Goal: Check status

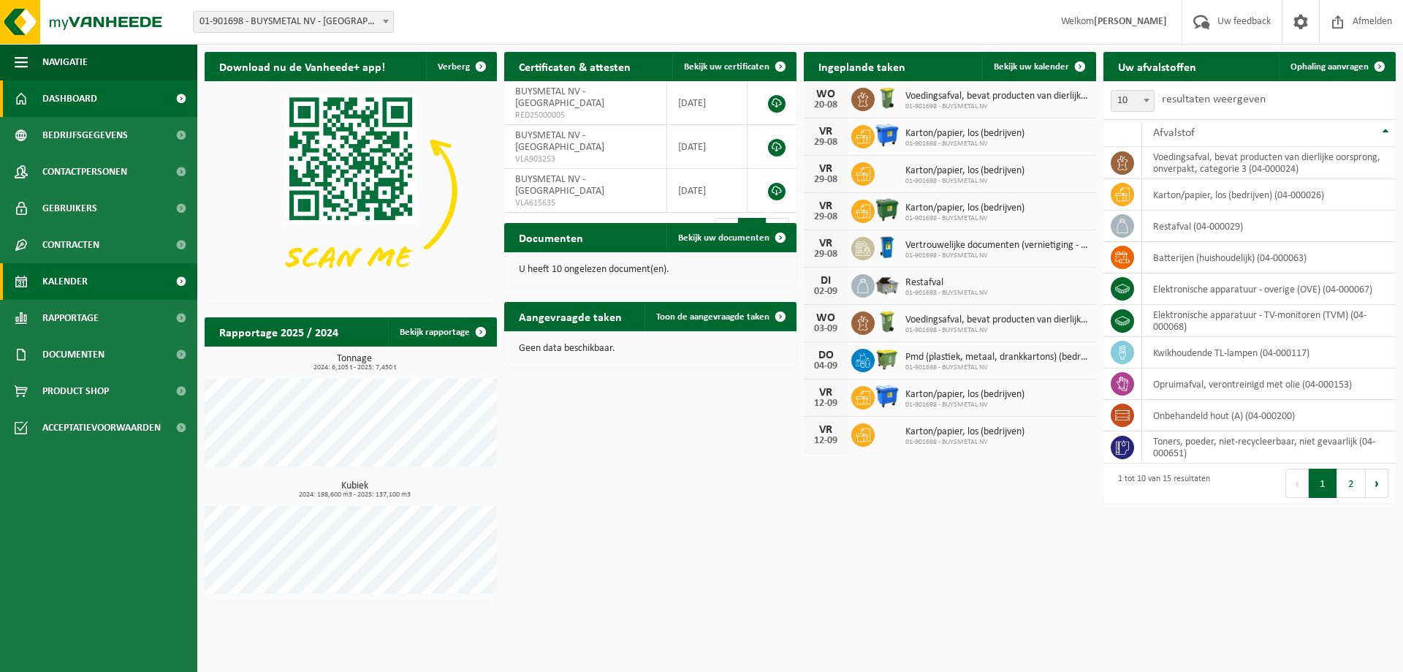
click at [55, 278] on span "Kalender" at bounding box center [64, 281] width 45 height 37
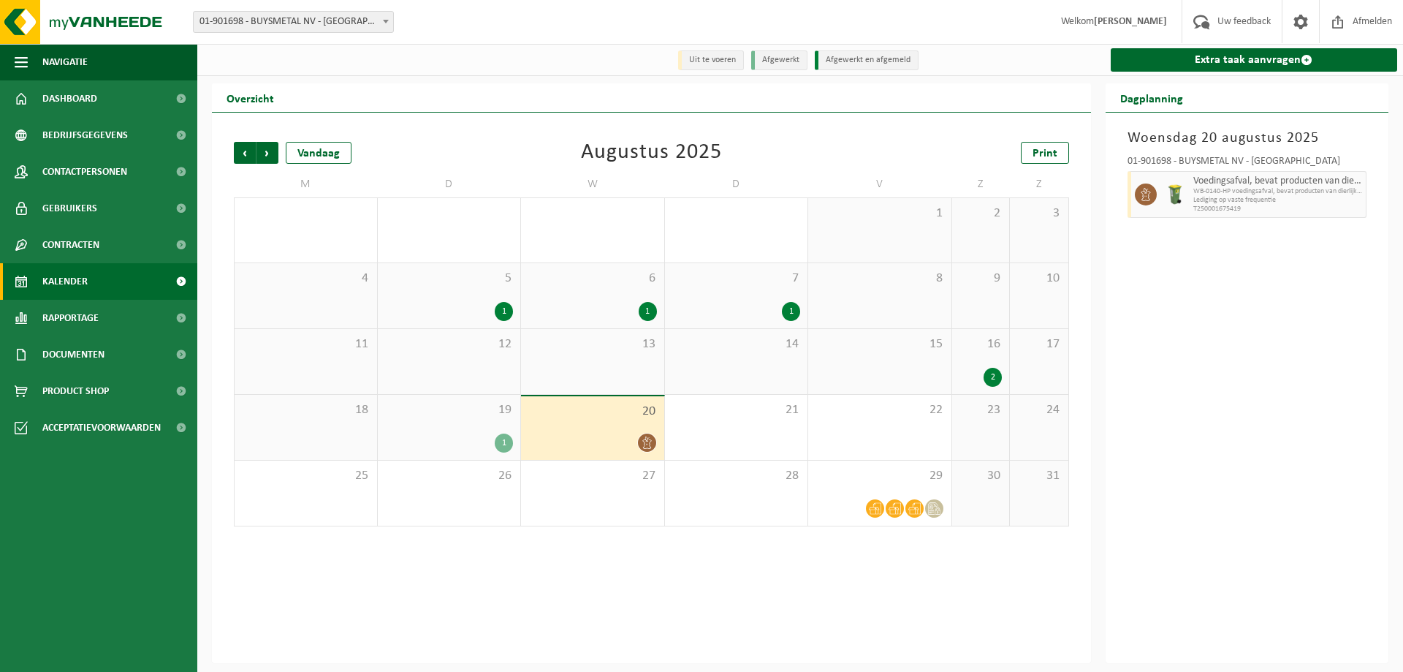
click at [506, 309] on div "1" at bounding box center [504, 311] width 18 height 19
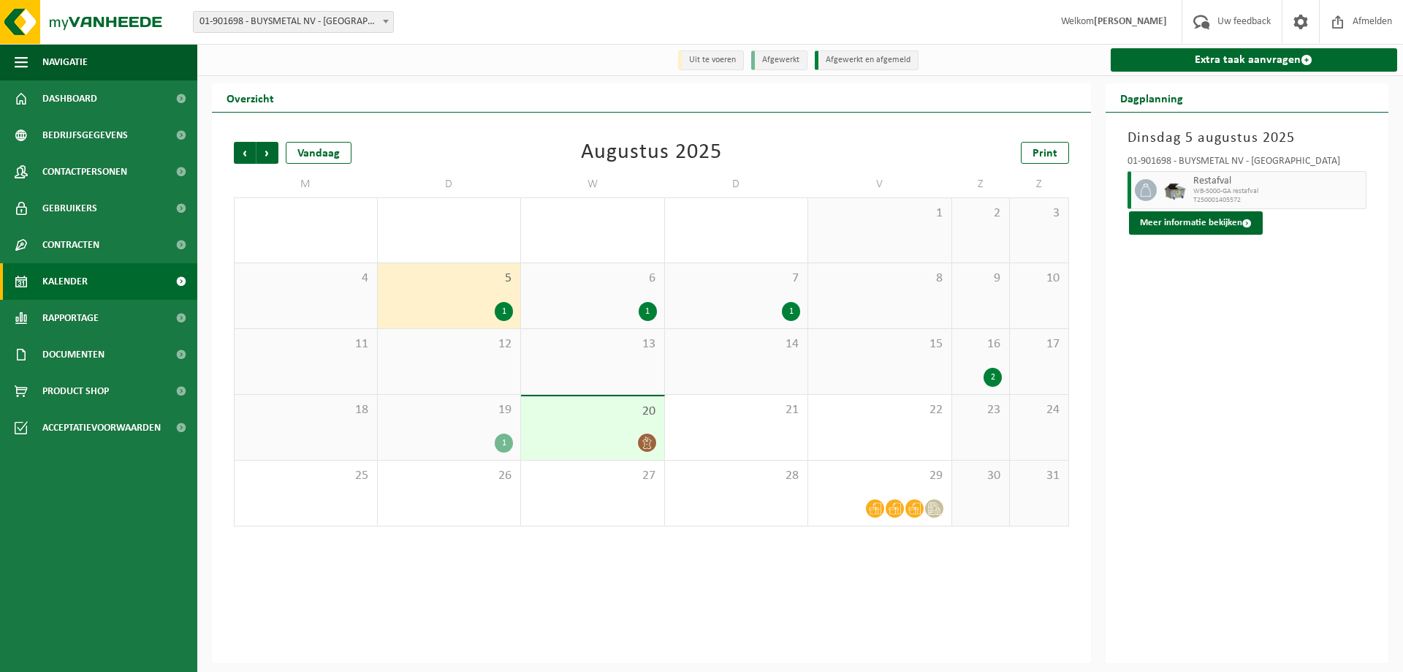
click at [646, 310] on div "1" at bounding box center [648, 311] width 18 height 19
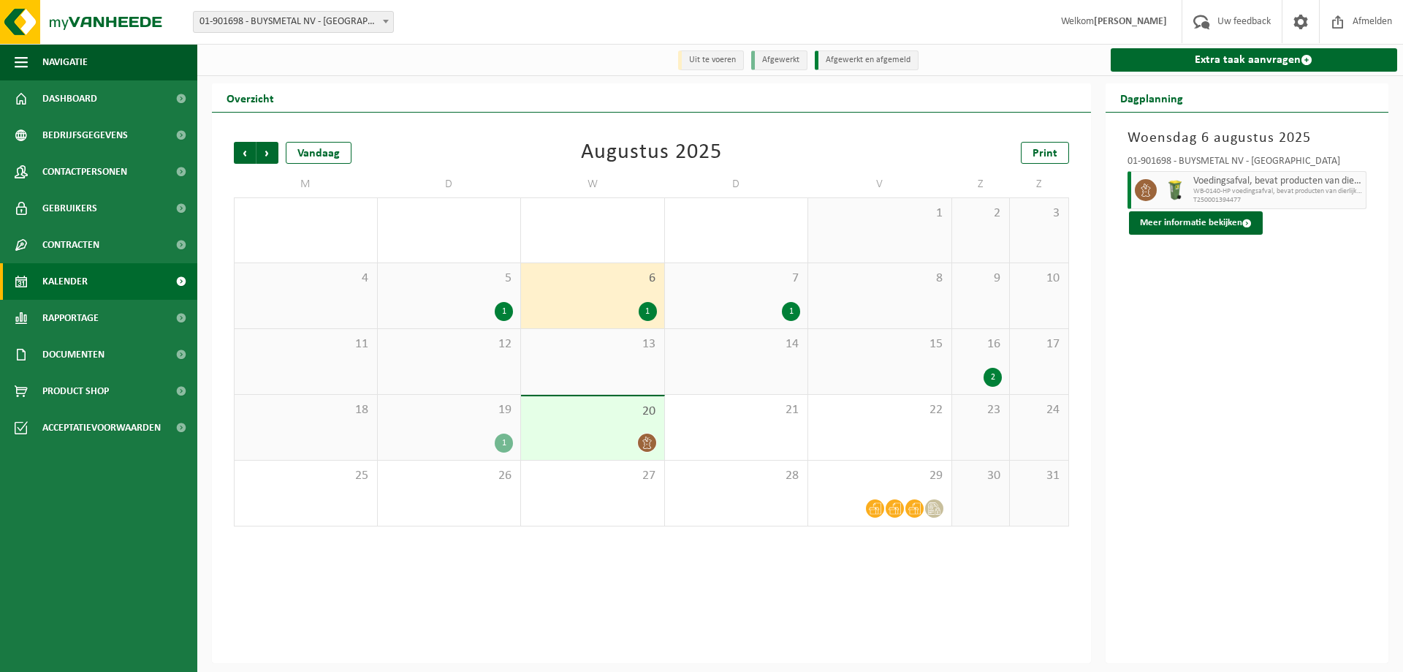
click at [797, 311] on div "1" at bounding box center [791, 311] width 18 height 19
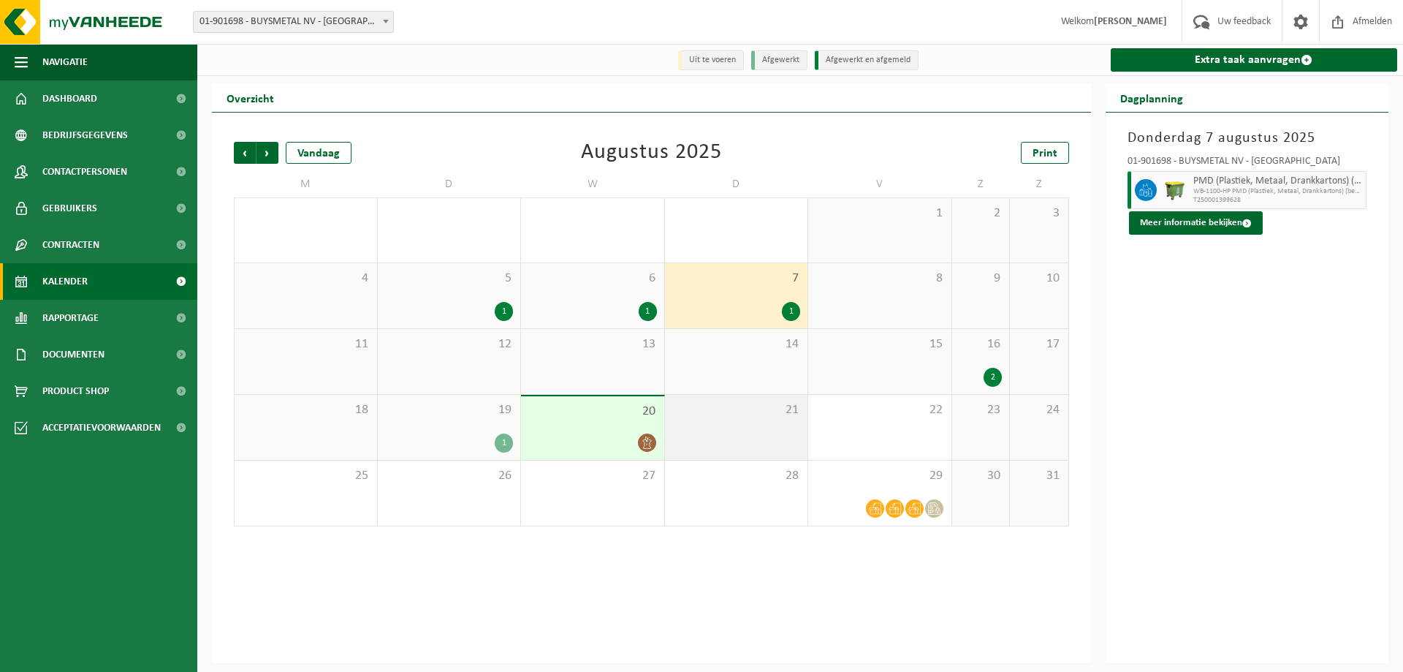
click at [764, 425] on div "21" at bounding box center [736, 427] width 143 height 65
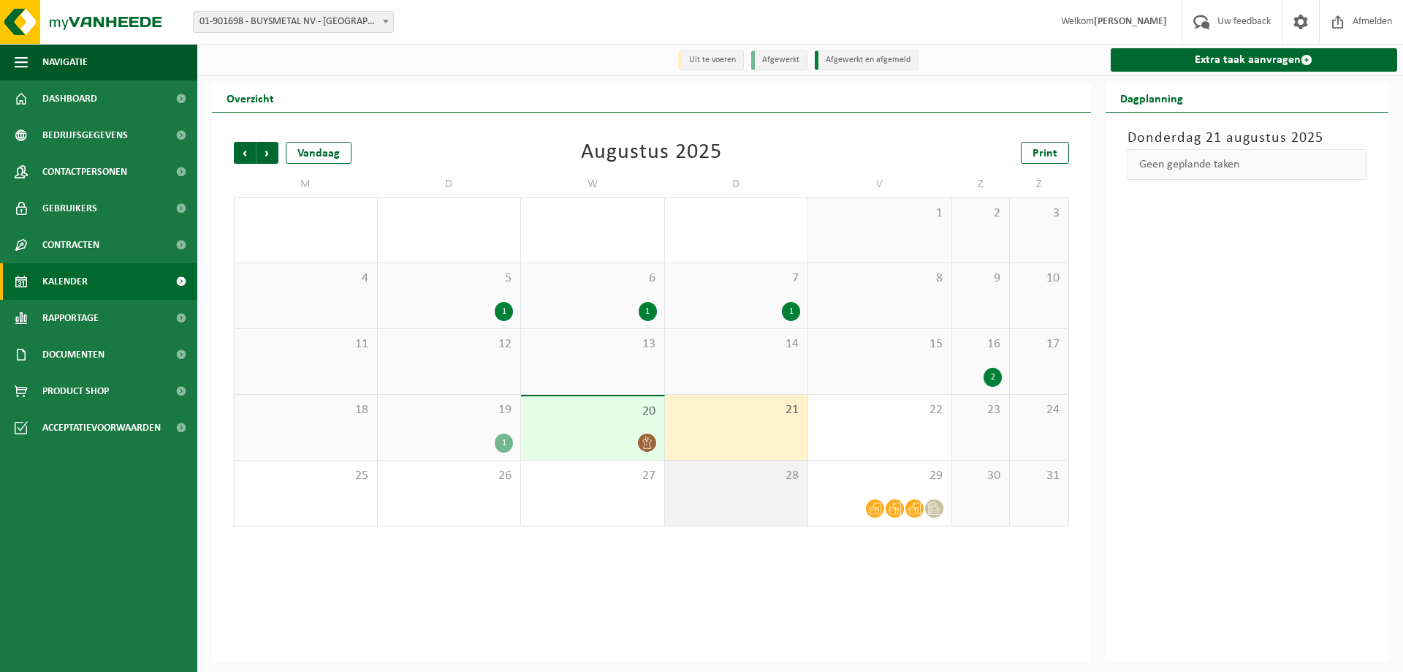
click at [764, 497] on div "28" at bounding box center [736, 492] width 143 height 65
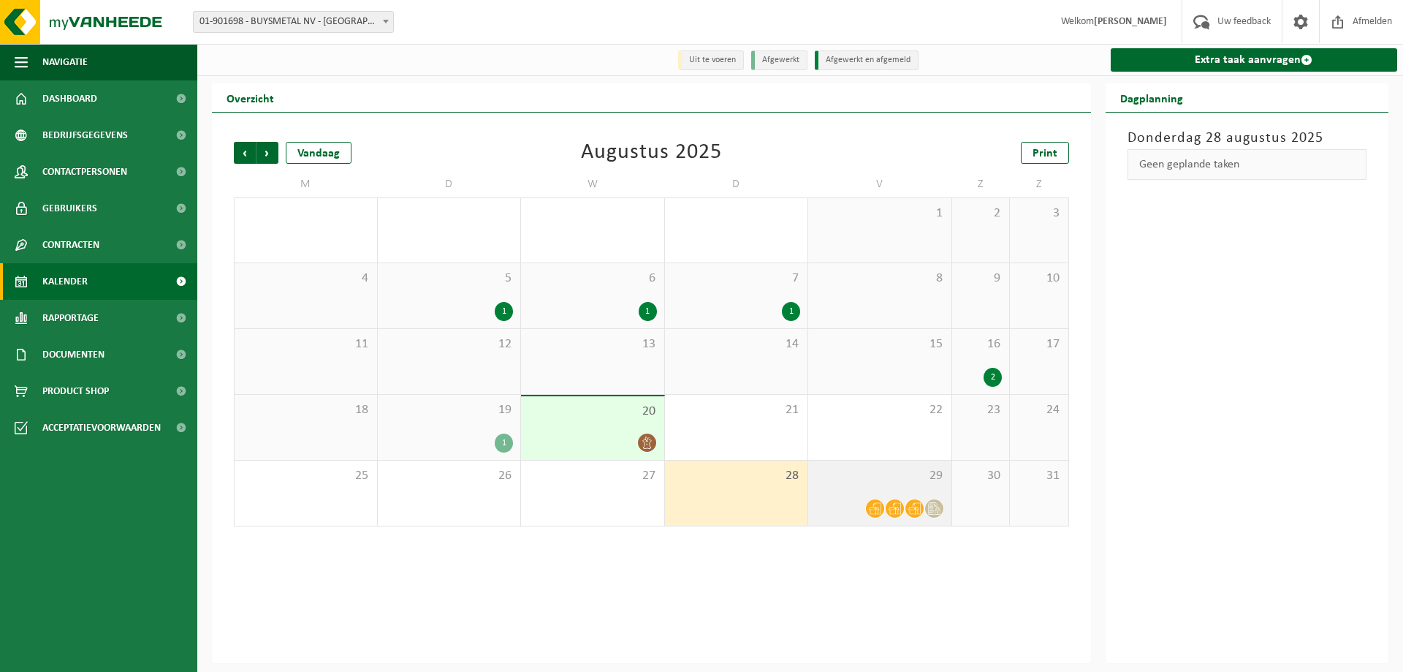
click at [869, 489] on div "29" at bounding box center [879, 492] width 143 height 65
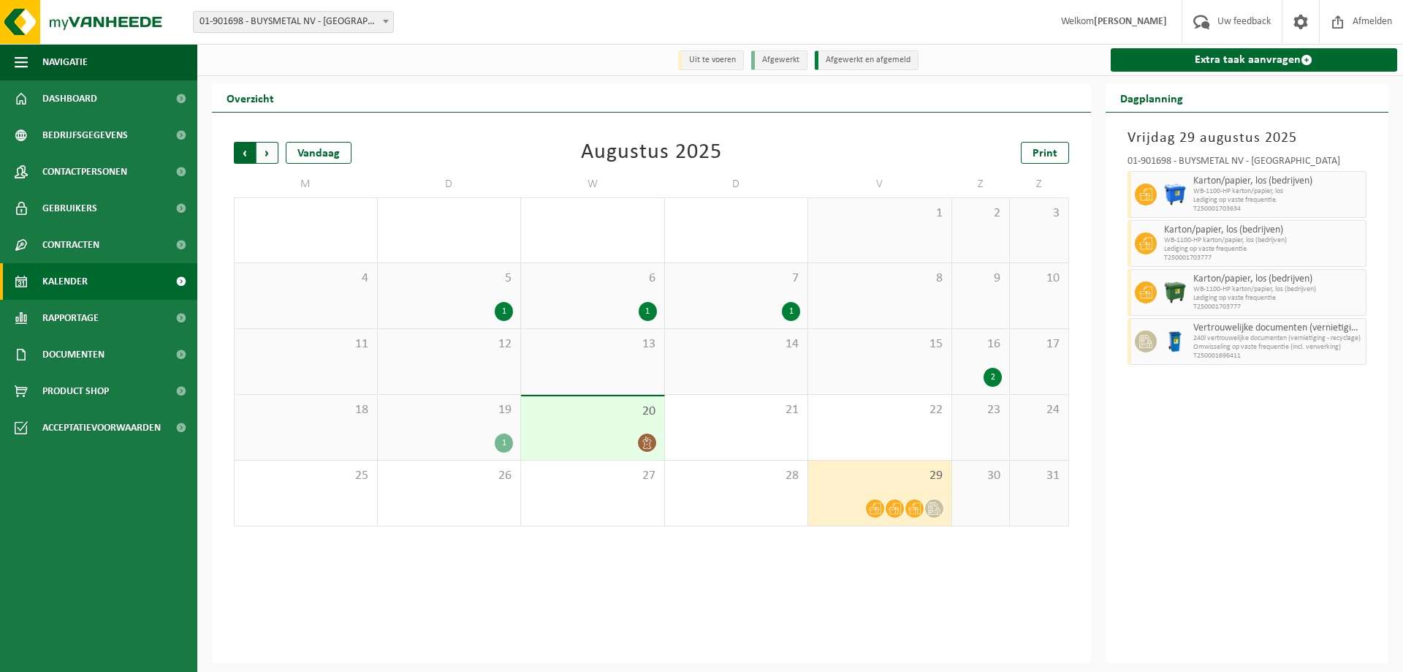
click at [265, 154] on span "Volgende" at bounding box center [268, 153] width 22 height 22
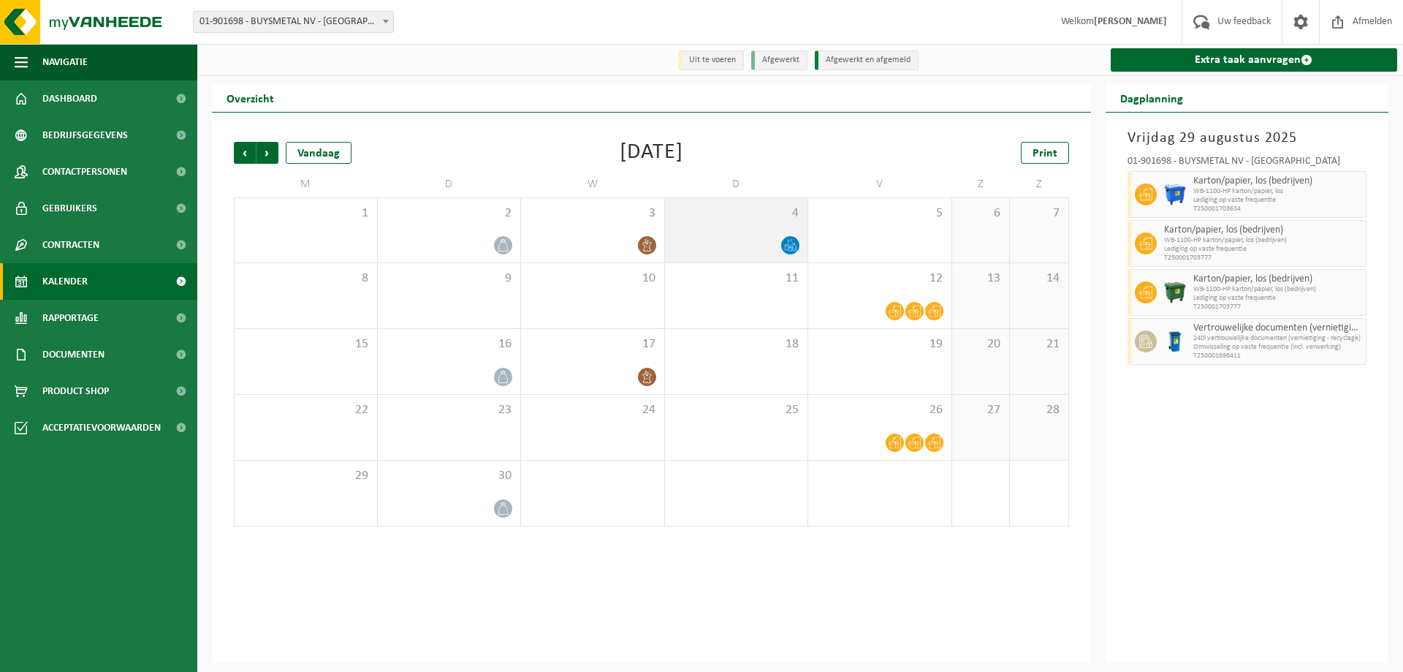
click at [734, 231] on div "4" at bounding box center [736, 230] width 143 height 64
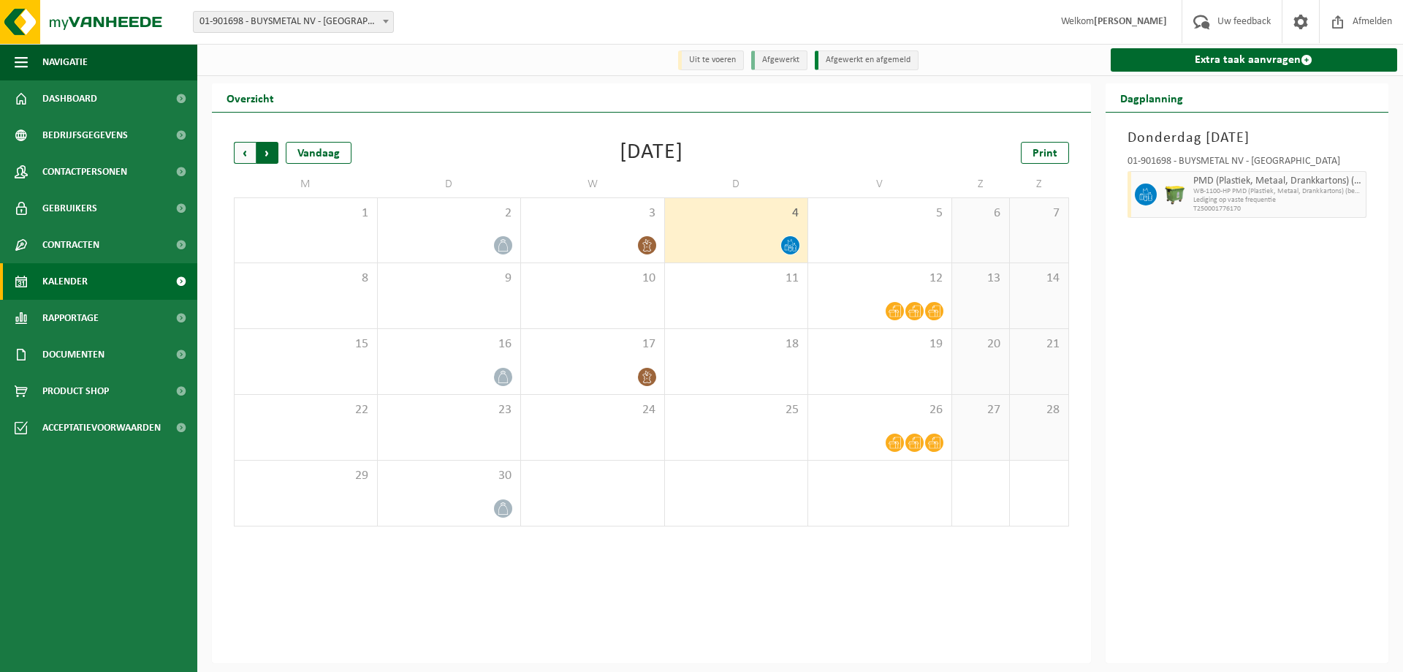
click at [252, 152] on span "Vorige" at bounding box center [245, 153] width 22 height 22
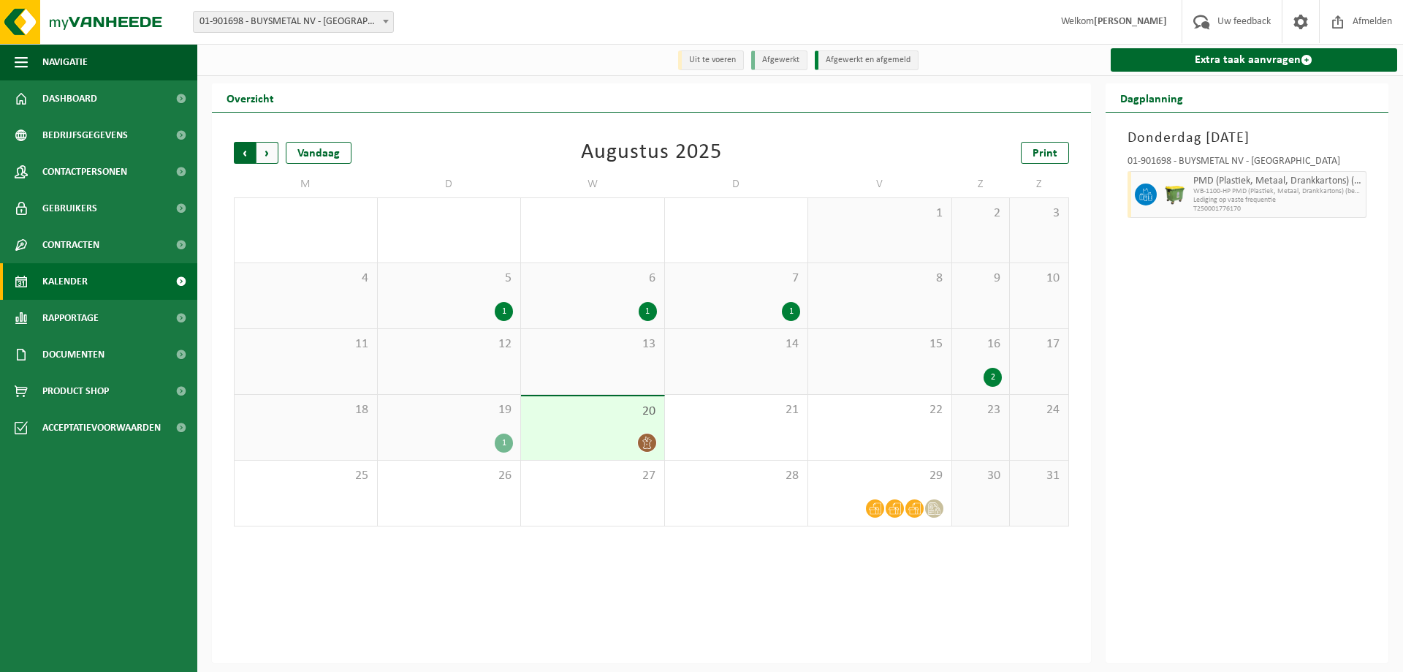
click at [267, 152] on span "Volgende" at bounding box center [268, 153] width 22 height 22
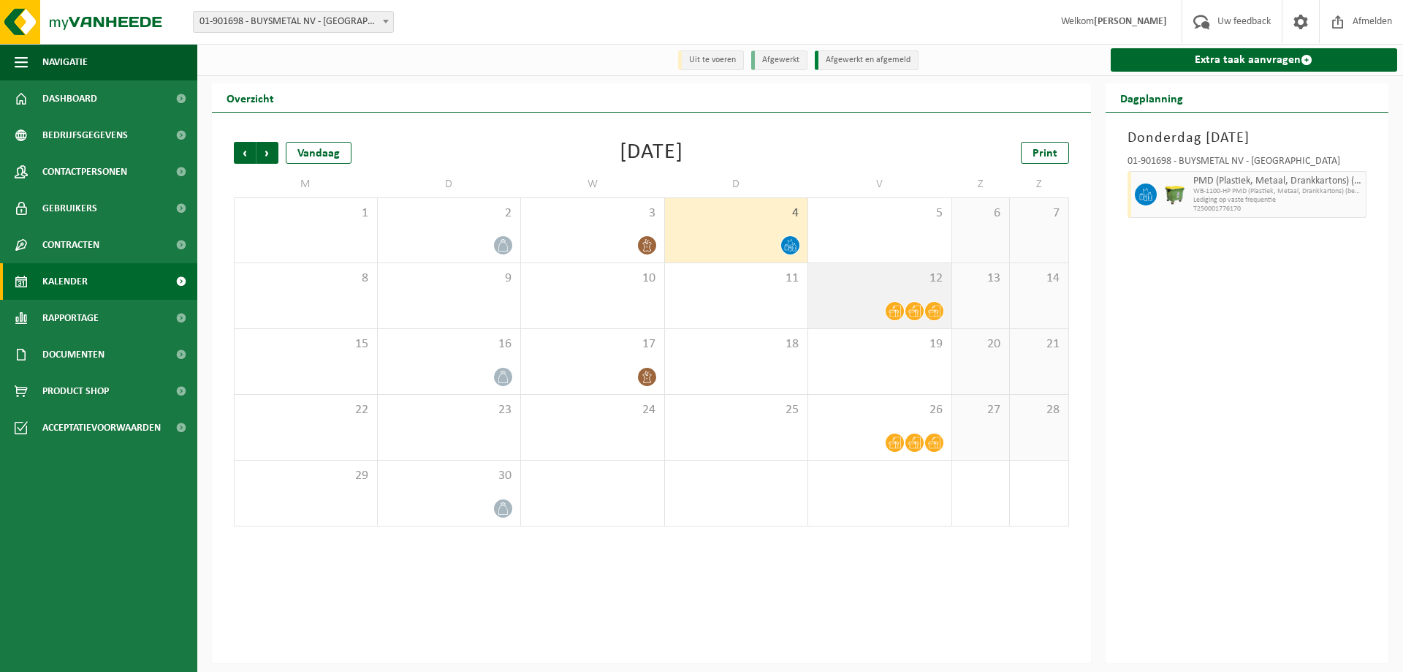
click at [840, 300] on div "12" at bounding box center [879, 295] width 143 height 65
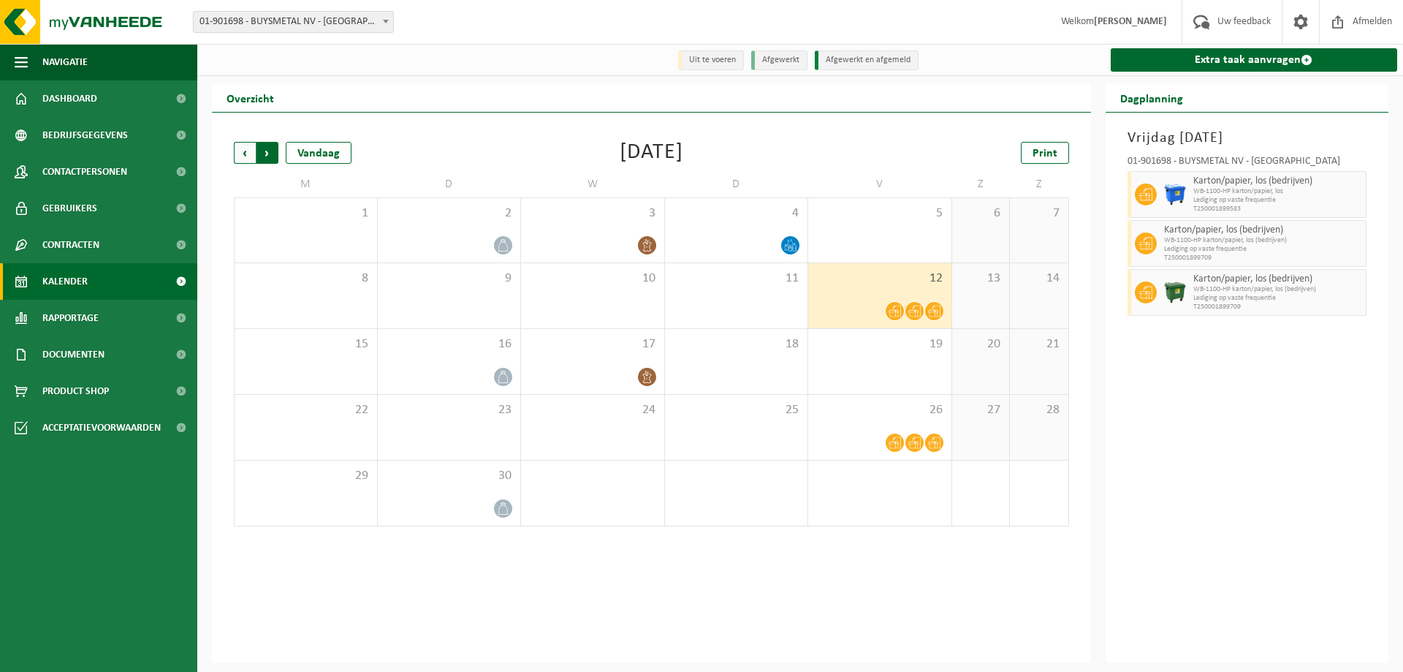
click at [248, 151] on span "Vorige" at bounding box center [245, 153] width 22 height 22
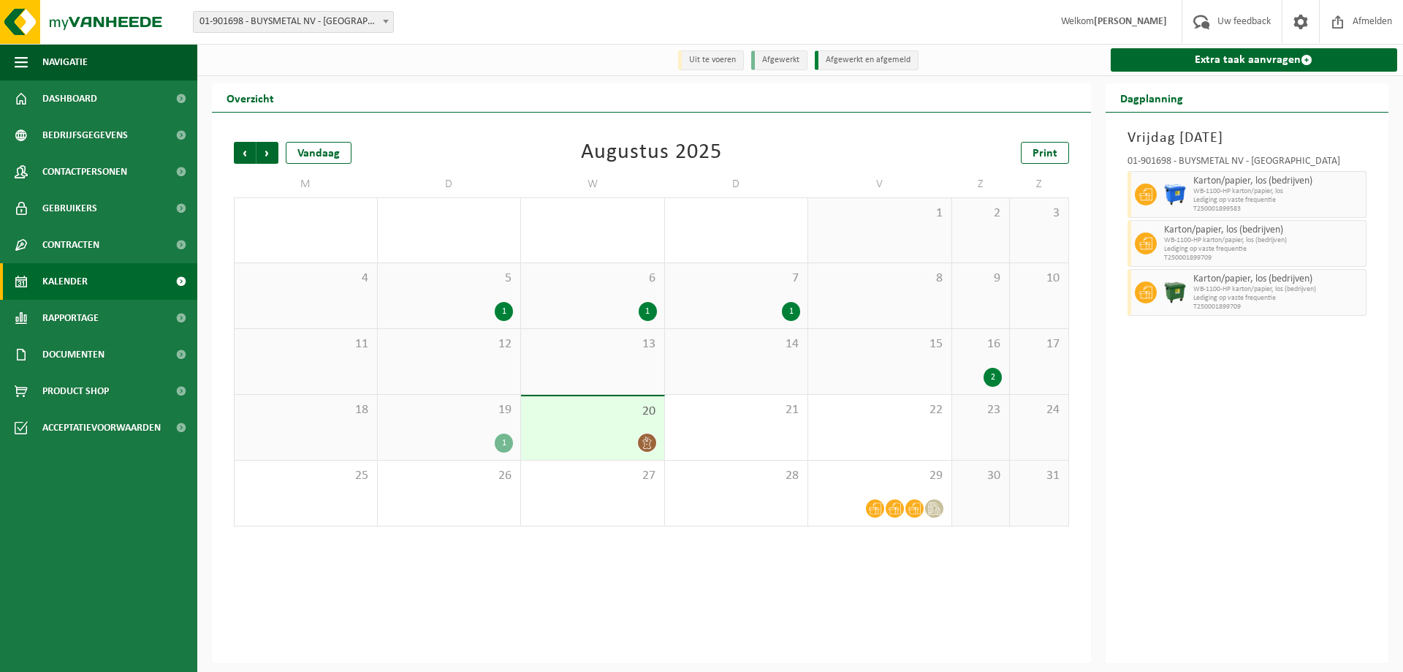
click at [978, 360] on div "16 2" at bounding box center [981, 361] width 58 height 65
